Goal: Navigation & Orientation: Find specific page/section

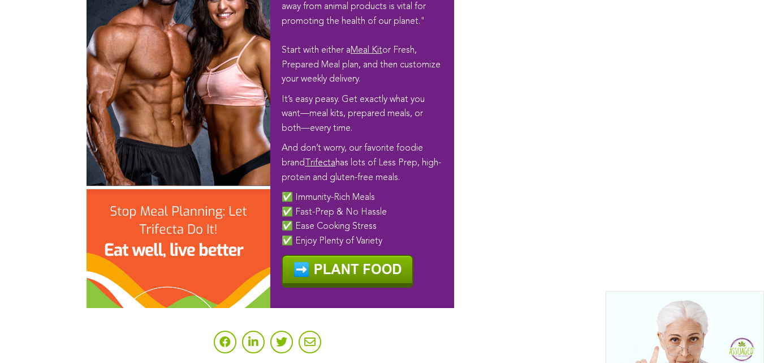
scroll to position [7181, 0]
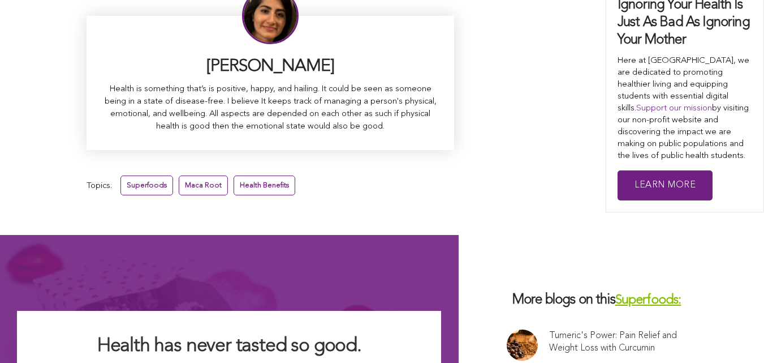
click at [507, 329] on link at bounding box center [522, 344] width 31 height 31
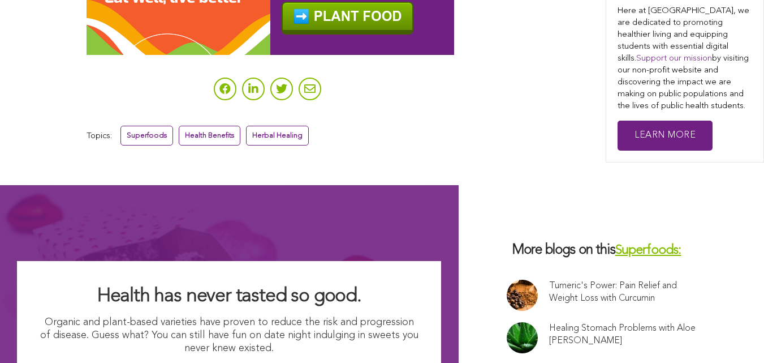
scroll to position [4029, 0]
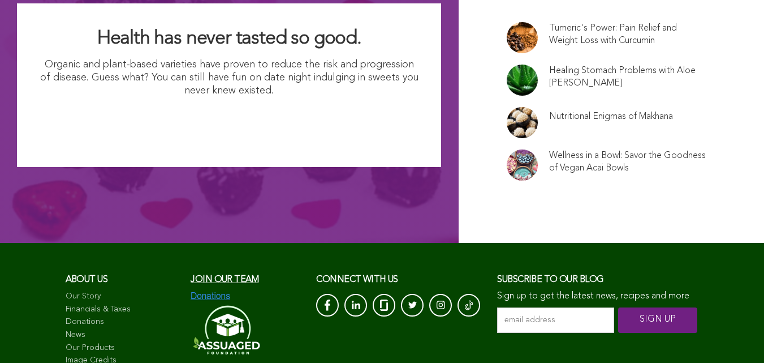
click at [68, 291] on link "Our Story" at bounding box center [123, 296] width 114 height 11
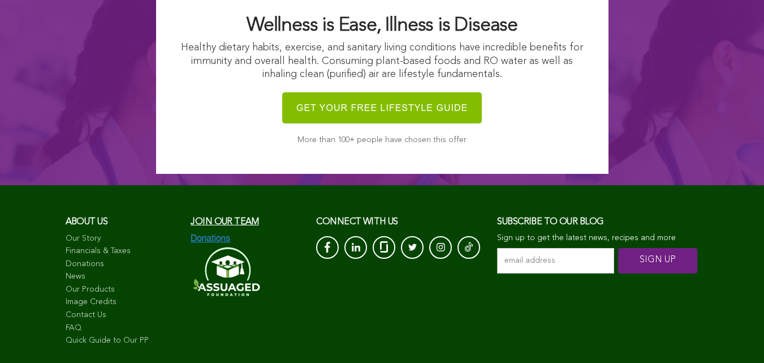
scroll to position [4739, 0]
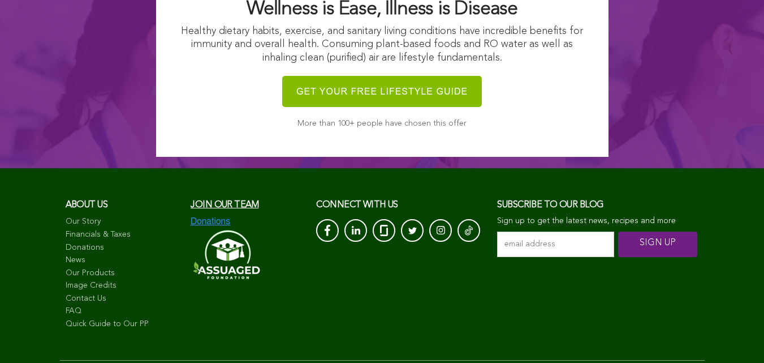
click at [74, 216] on link "Our Story" at bounding box center [123, 221] width 114 height 11
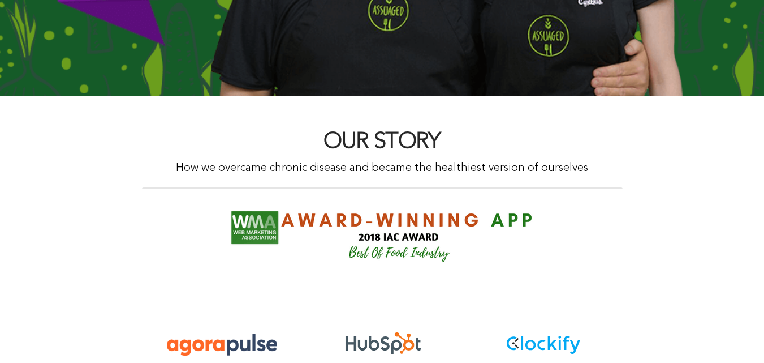
scroll to position [647, 0]
